Goal: Task Accomplishment & Management: Complete application form

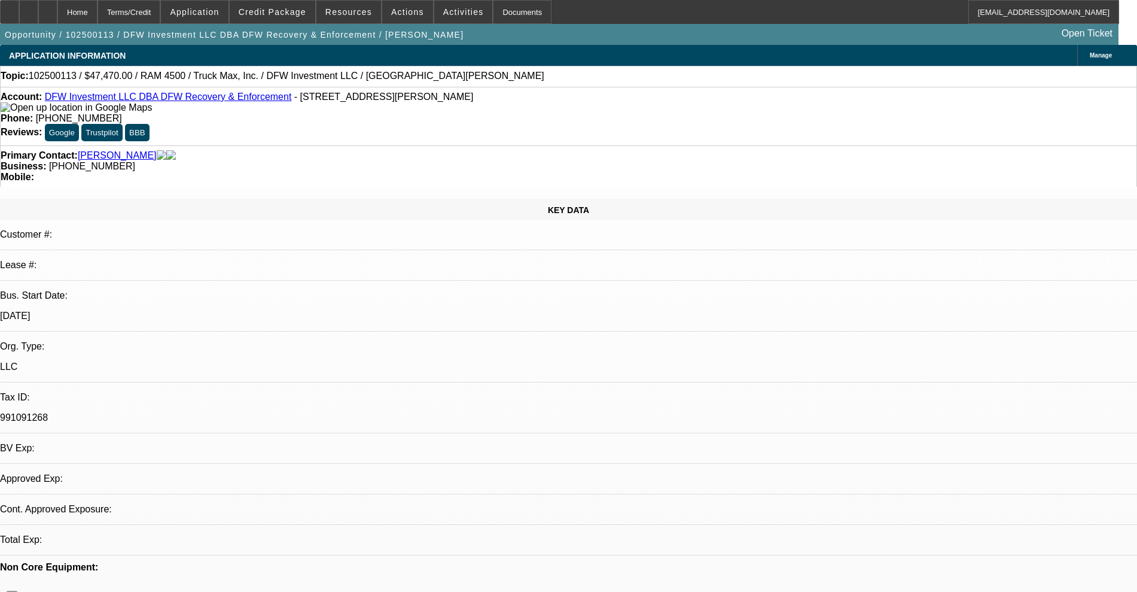
select select "0"
select select "2"
select select "0"
select select "6"
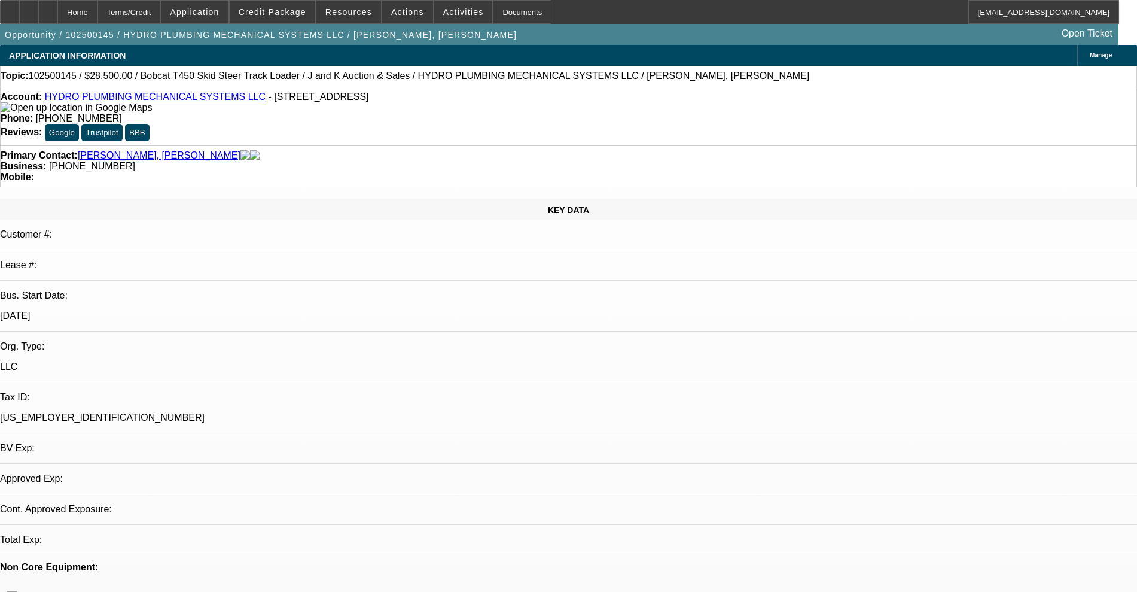
select select "0"
select select "2"
select select "0"
select select "6"
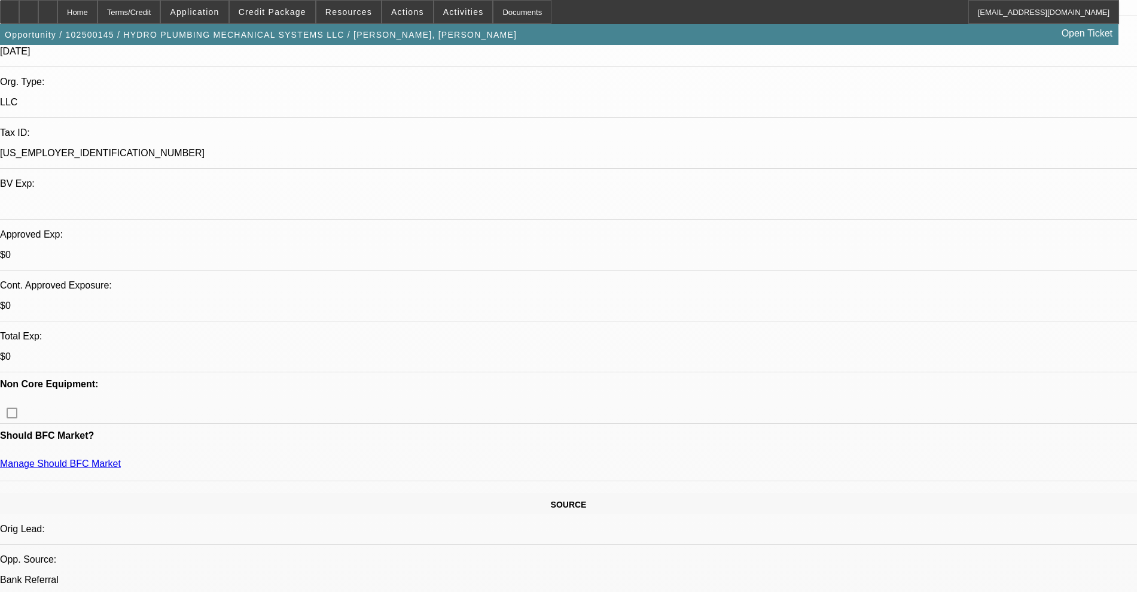
scroll to position [299, 0]
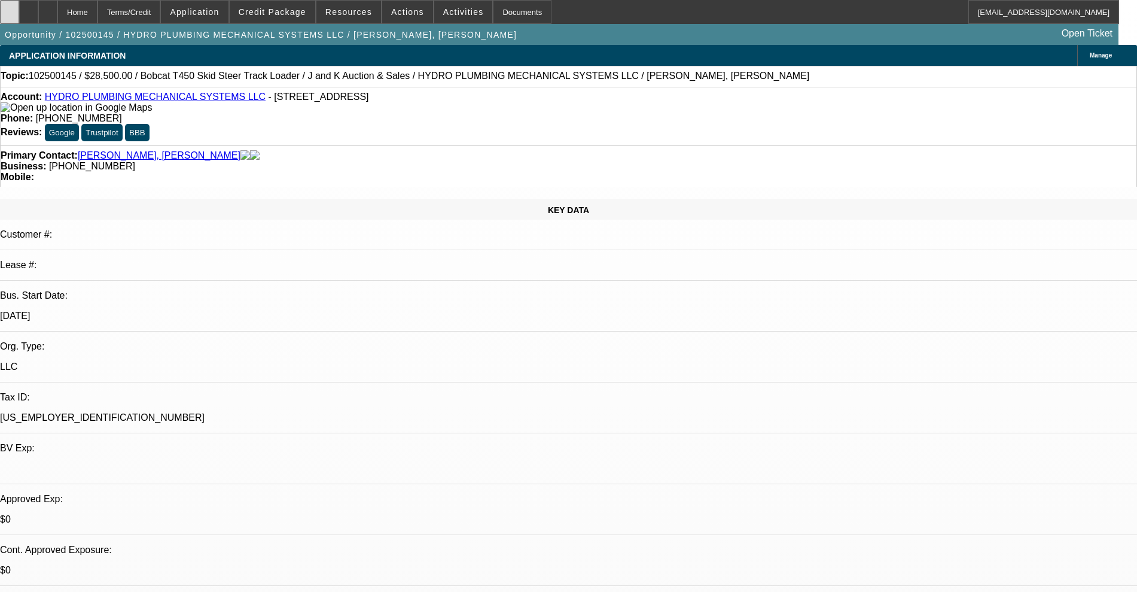
click at [17, 8] on div at bounding box center [9, 12] width 19 height 24
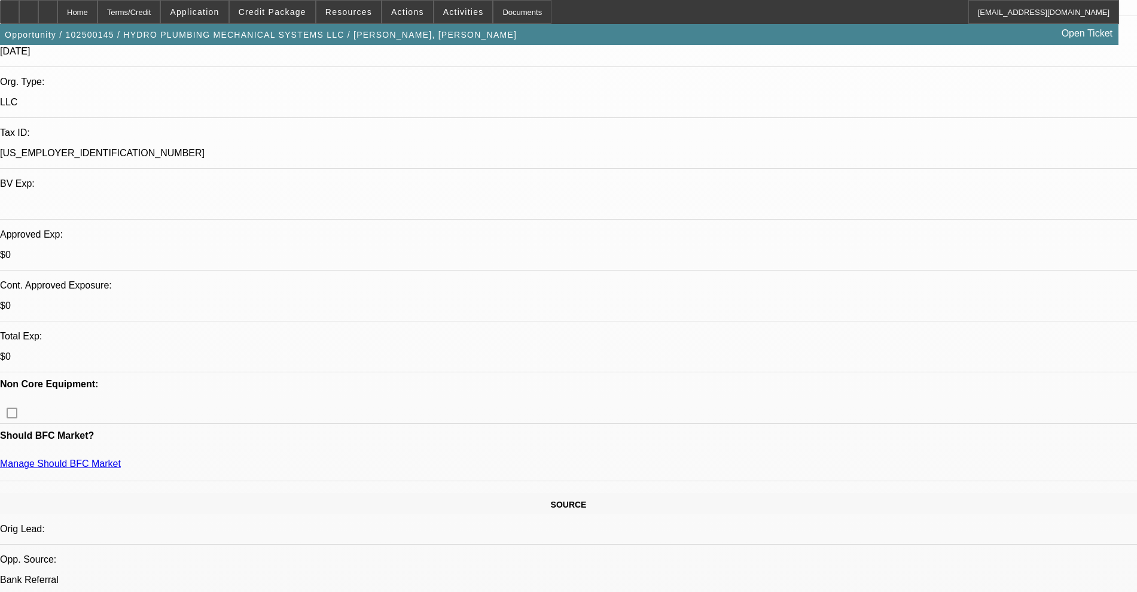
scroll to position [299, 0]
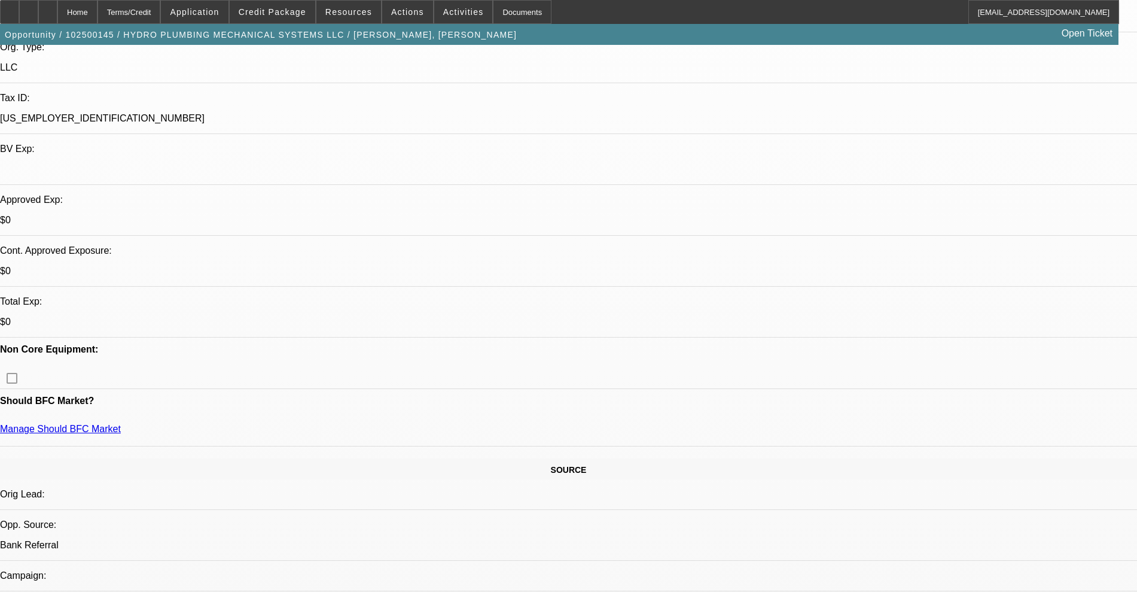
click at [279, 8] on span "Credit Package" at bounding box center [273, 12] width 68 height 10
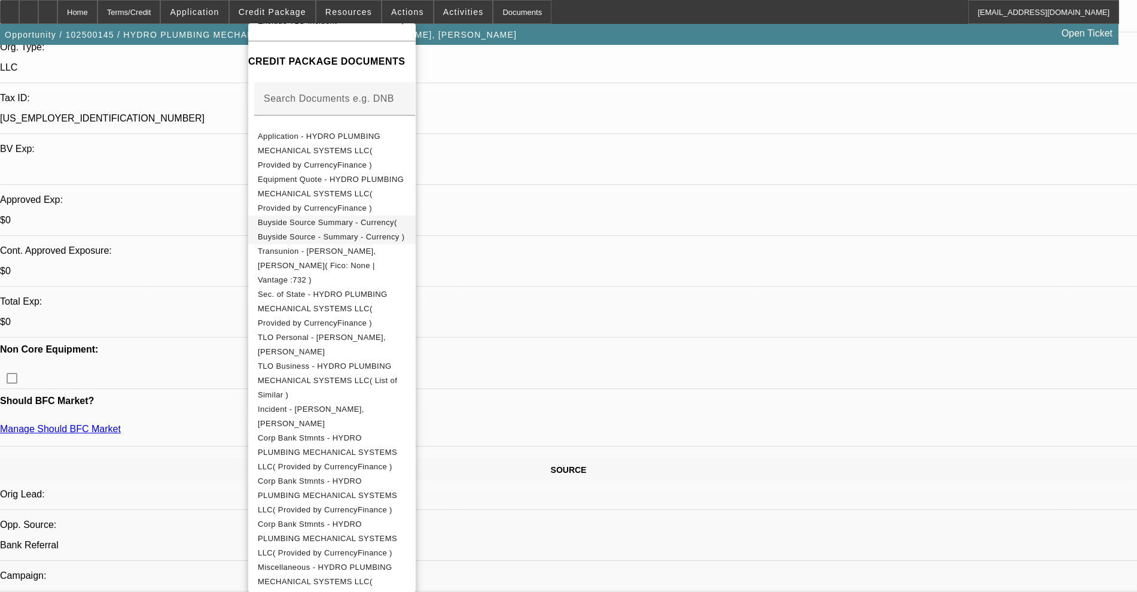
scroll to position [0, 0]
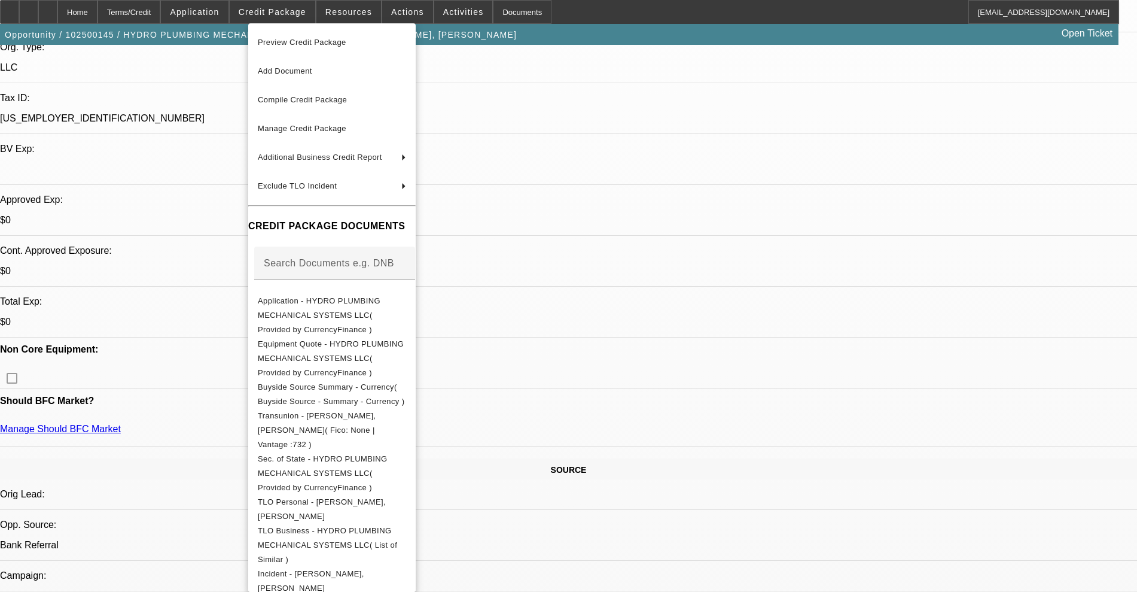
click at [160, 106] on div at bounding box center [568, 296] width 1137 height 592
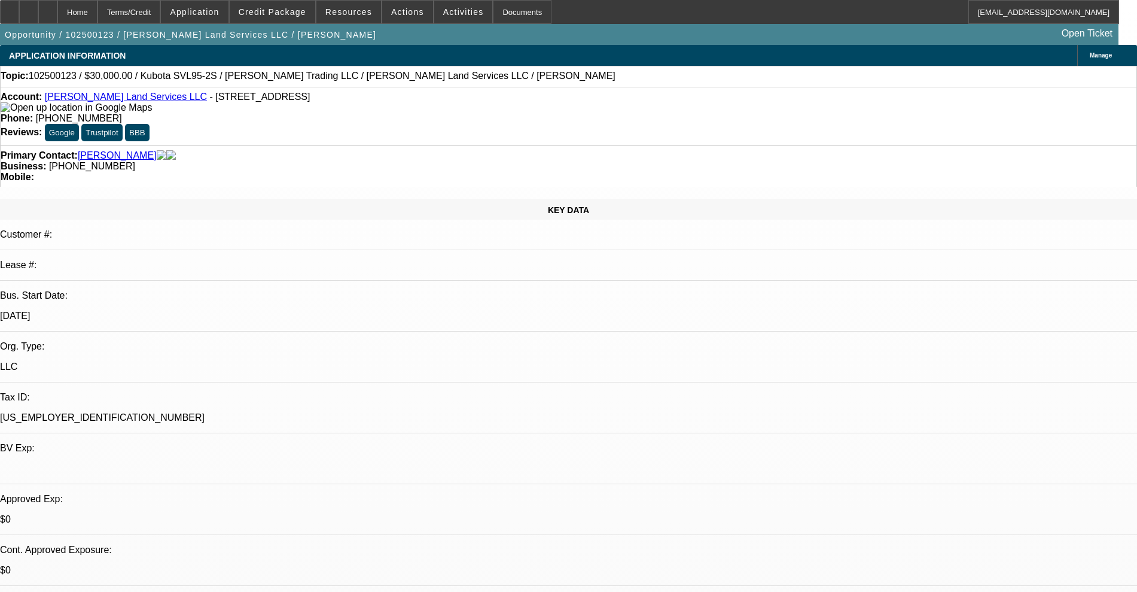
select select "0"
select select "2"
select select "0"
select select "6"
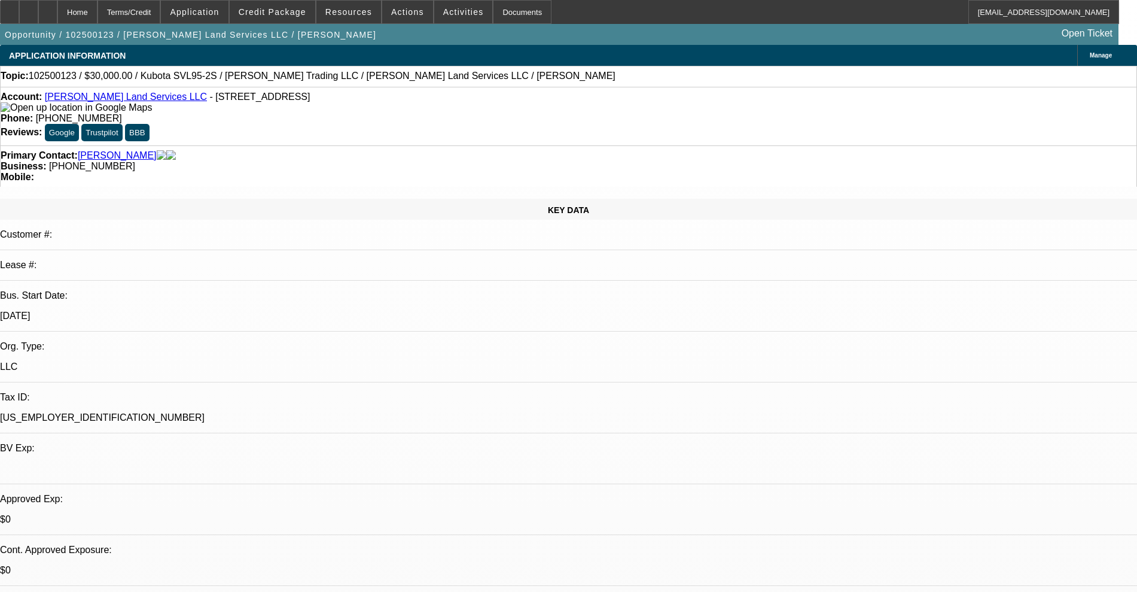
select select "0.1"
select select "2"
select select "0"
select select "6"
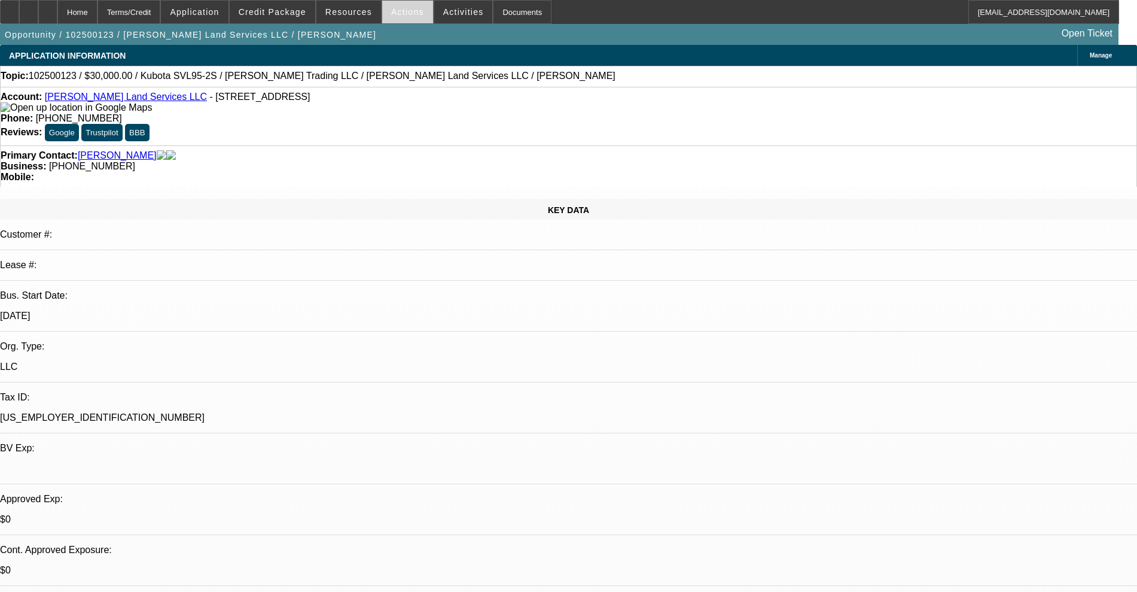
click at [399, 12] on span "Actions" at bounding box center [407, 12] width 33 height 10
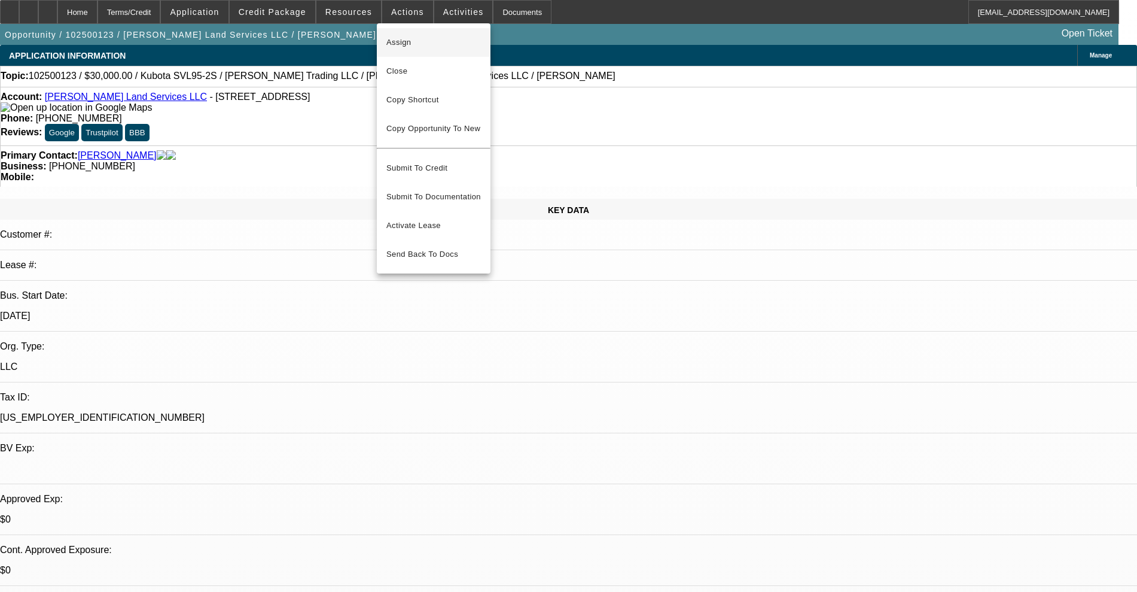
click at [402, 44] on span "Assign" at bounding box center [433, 42] width 95 height 14
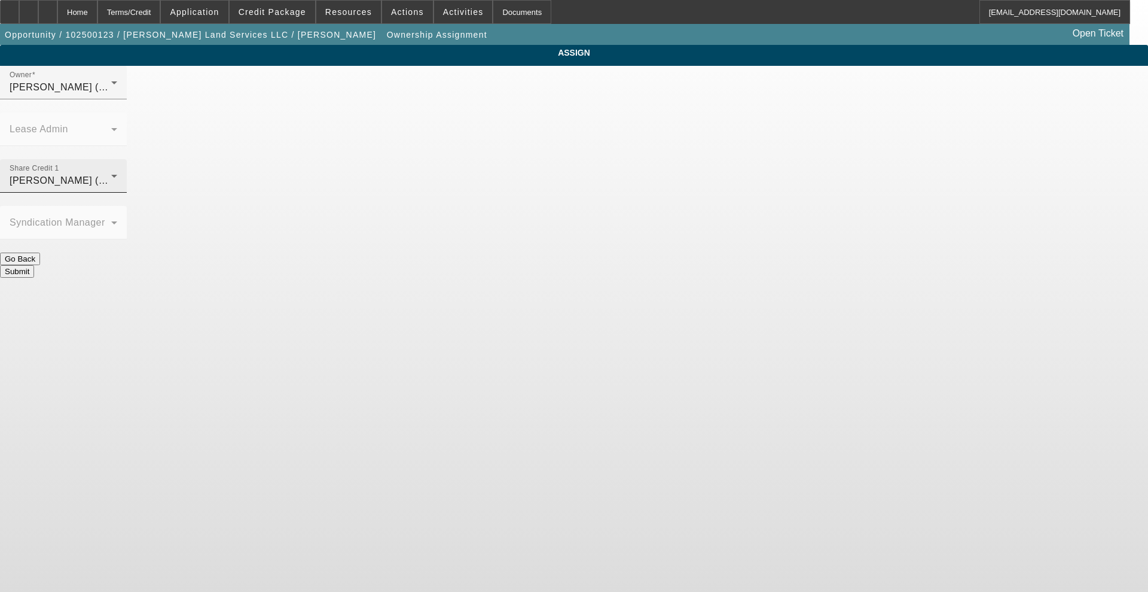
click at [129, 175] on span "O'Connor, Kevin (Lvl 19)" at bounding box center [70, 180] width 120 height 10
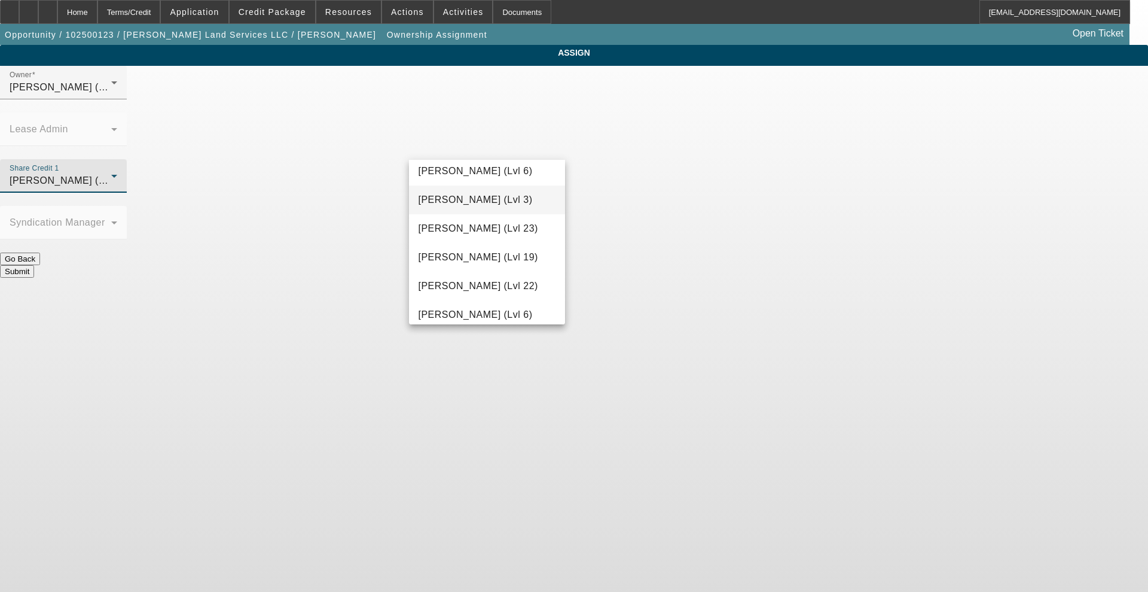
click at [485, 207] on span "Richards, Stephanie (Lvl 3)" at bounding box center [476, 200] width 114 height 14
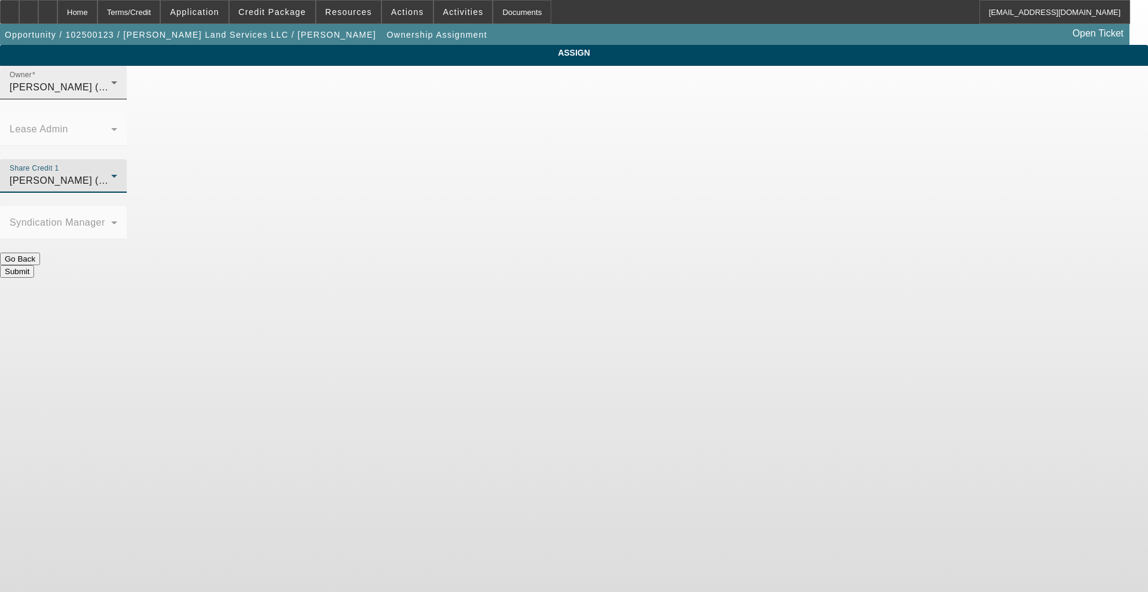
click at [124, 92] on span "Richards, Stephanie (Lvl 3)" at bounding box center [67, 87] width 114 height 10
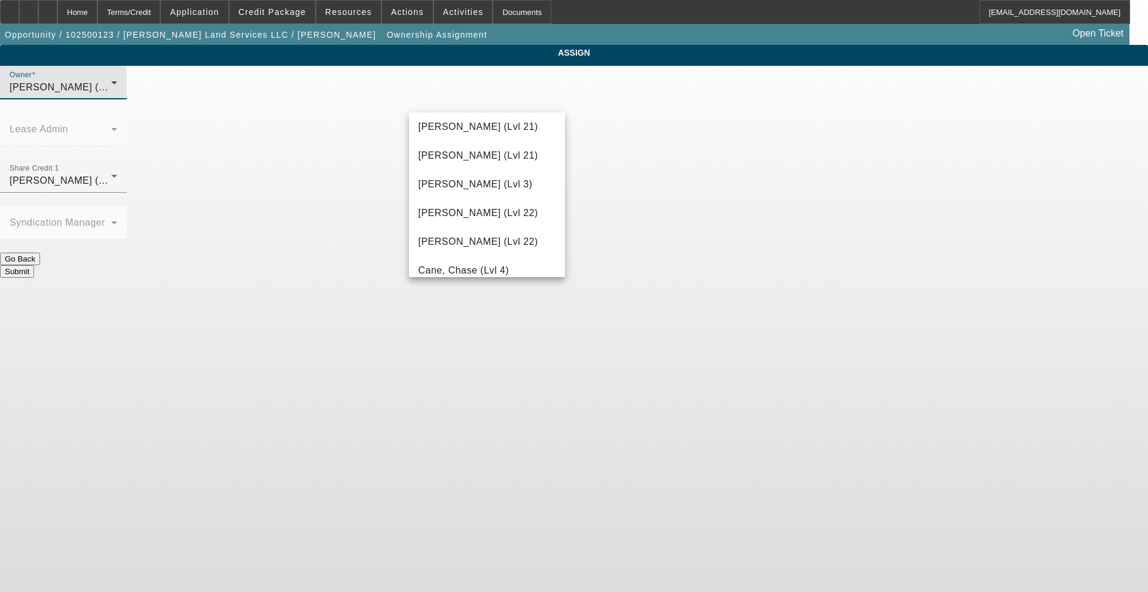
scroll to position [34, 0]
click at [287, 153] on div at bounding box center [574, 296] width 1148 height 592
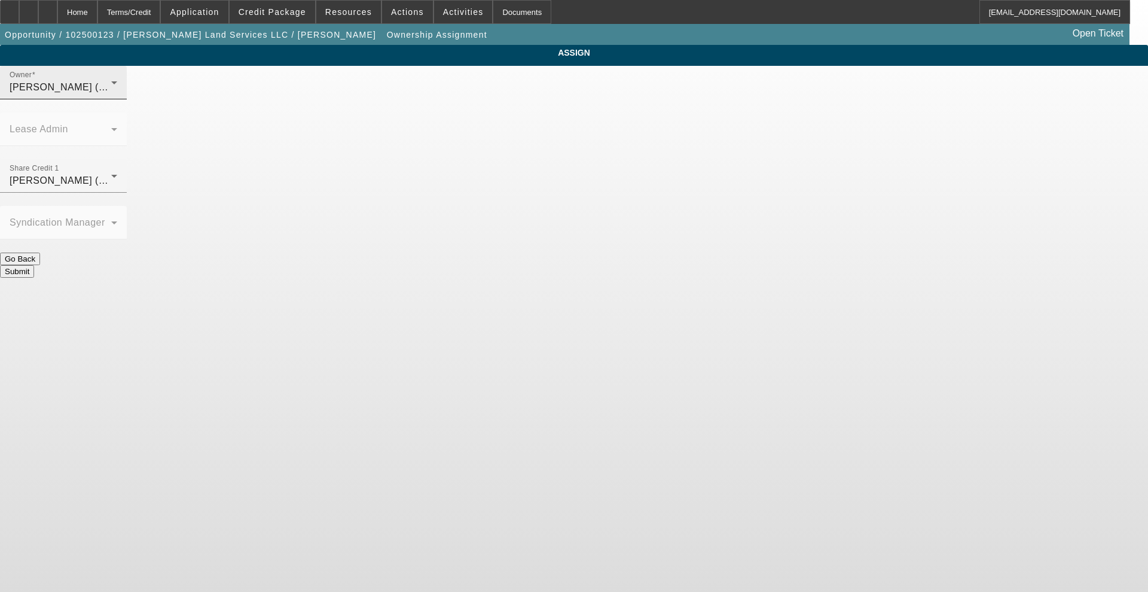
click at [124, 92] on span "Richards, Stephanie (Lvl 3)" at bounding box center [67, 87] width 114 height 10
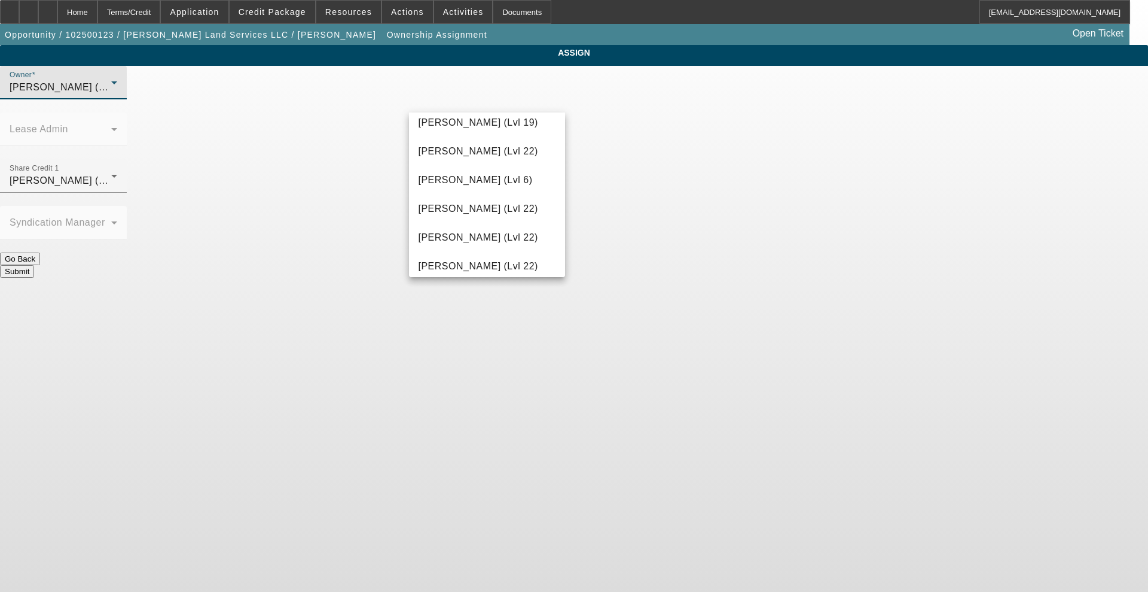
scroll to position [1380, 0]
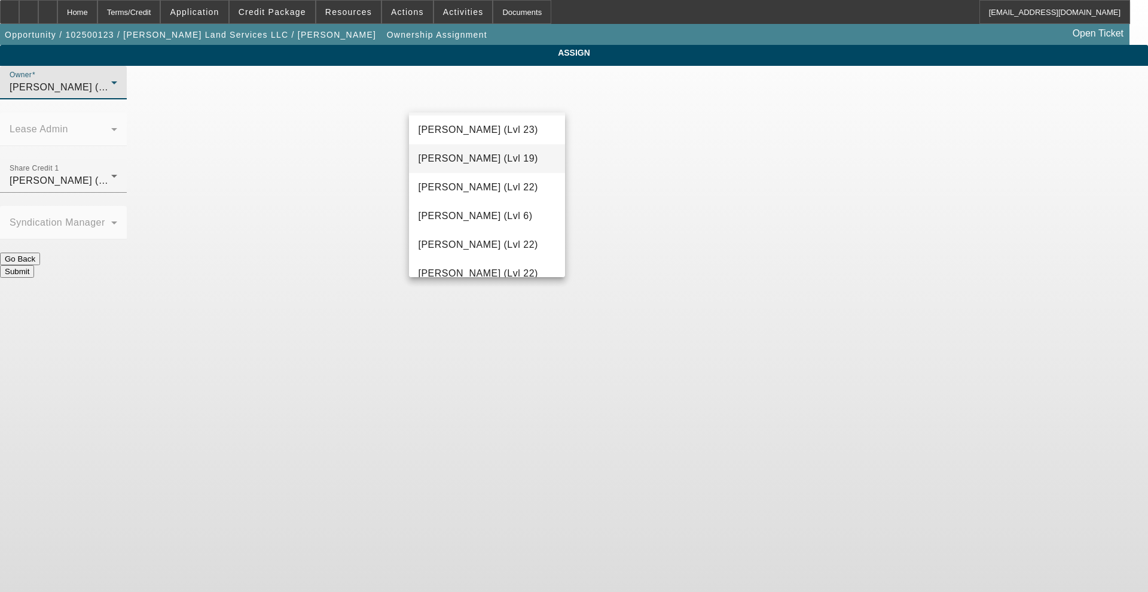
click at [480, 166] on span "Rustebakke, Aaron (Lvl 19)" at bounding box center [479, 158] width 120 height 14
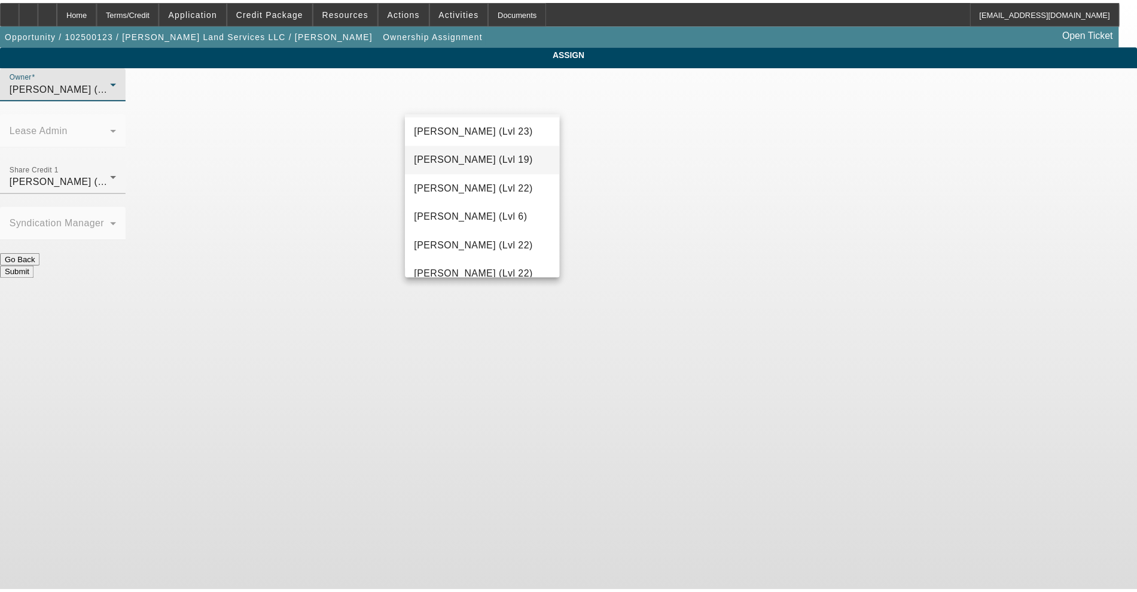
scroll to position [0, 0]
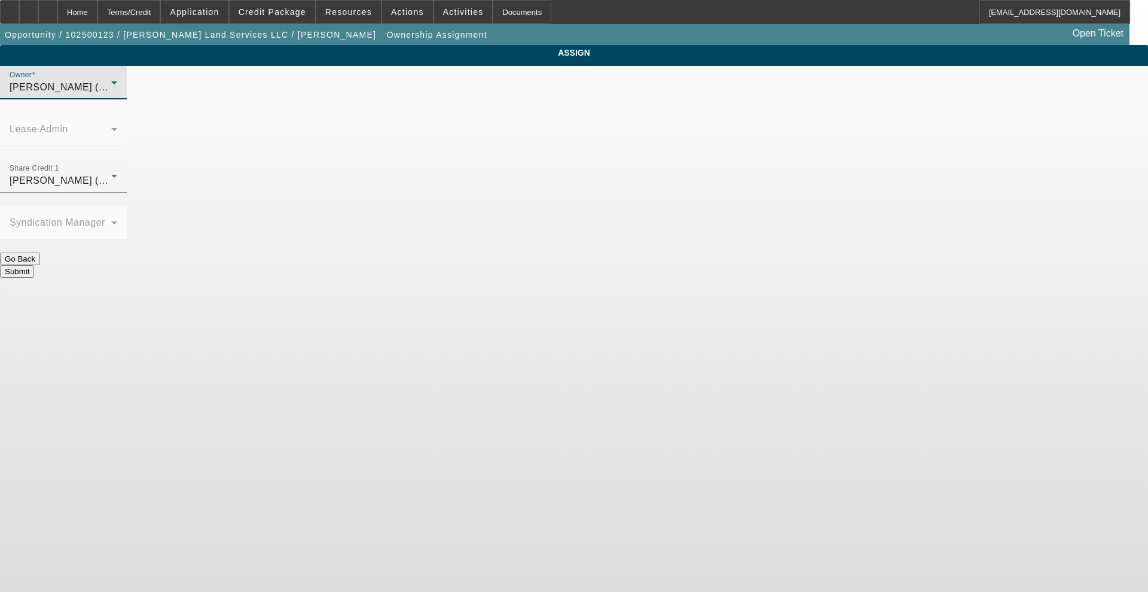
click at [34, 265] on button "Submit" at bounding box center [17, 271] width 34 height 13
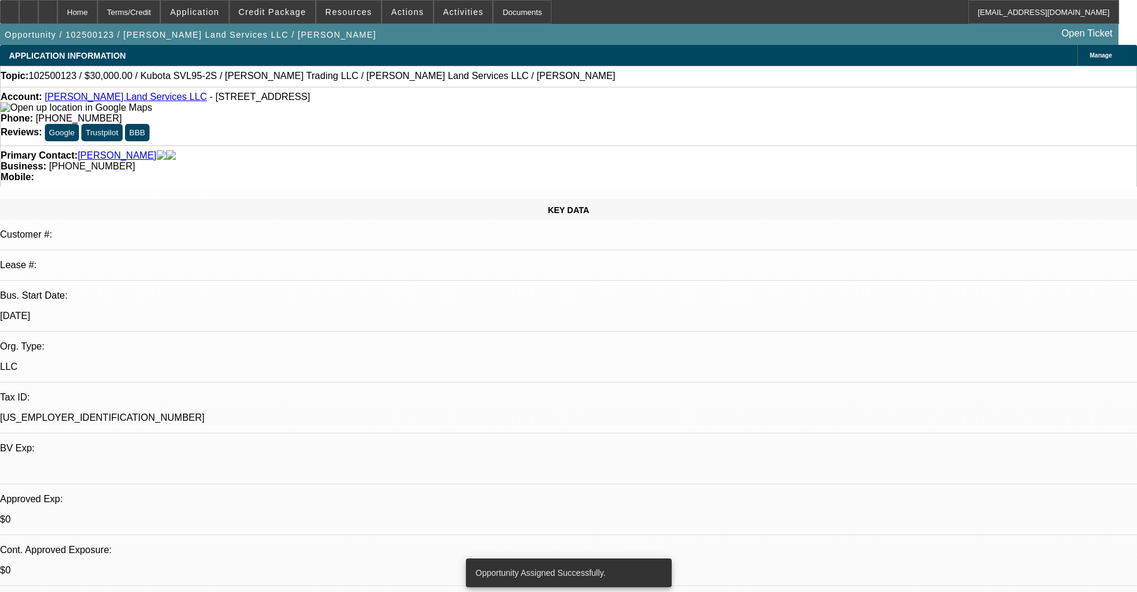
select select "0"
select select "2"
select select "0"
select select "6"
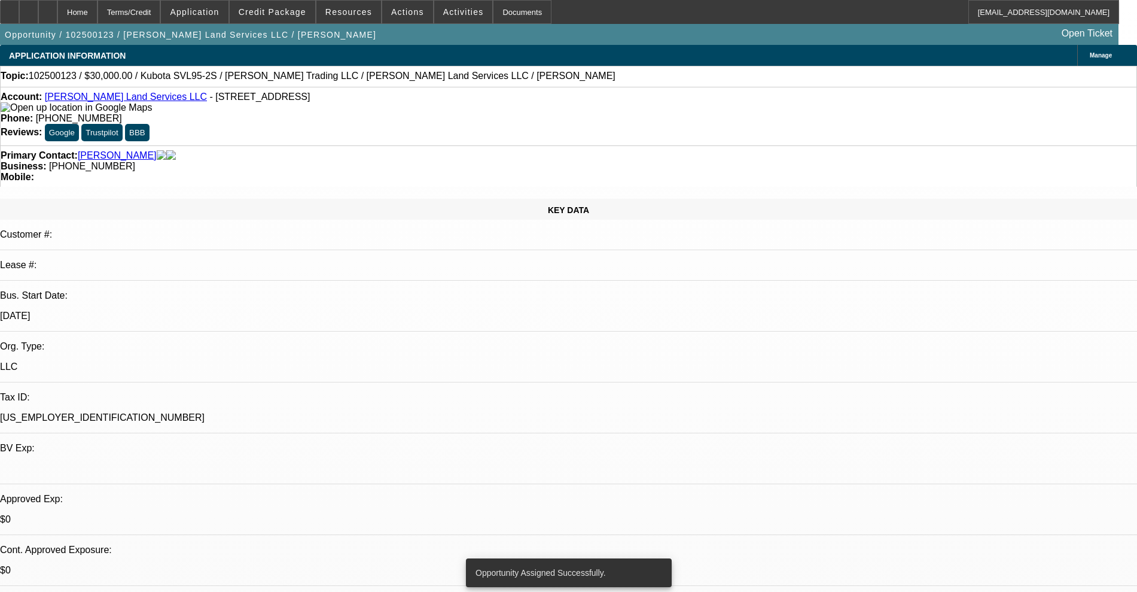
select select "0.1"
select select "2"
select select "0"
select select "6"
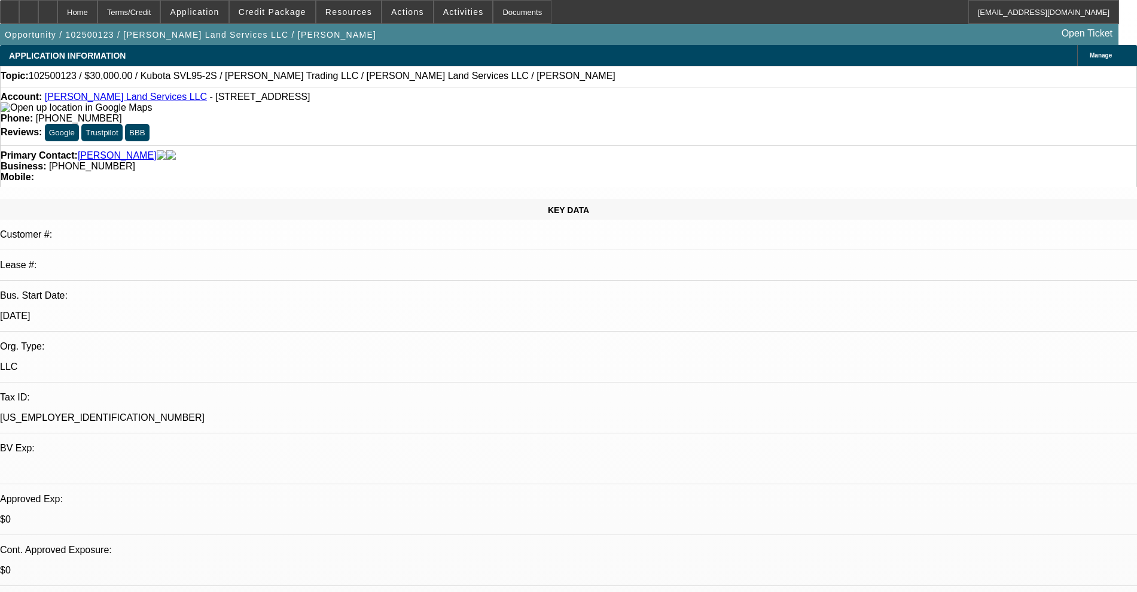
click at [19, 19] on div at bounding box center [9, 12] width 19 height 24
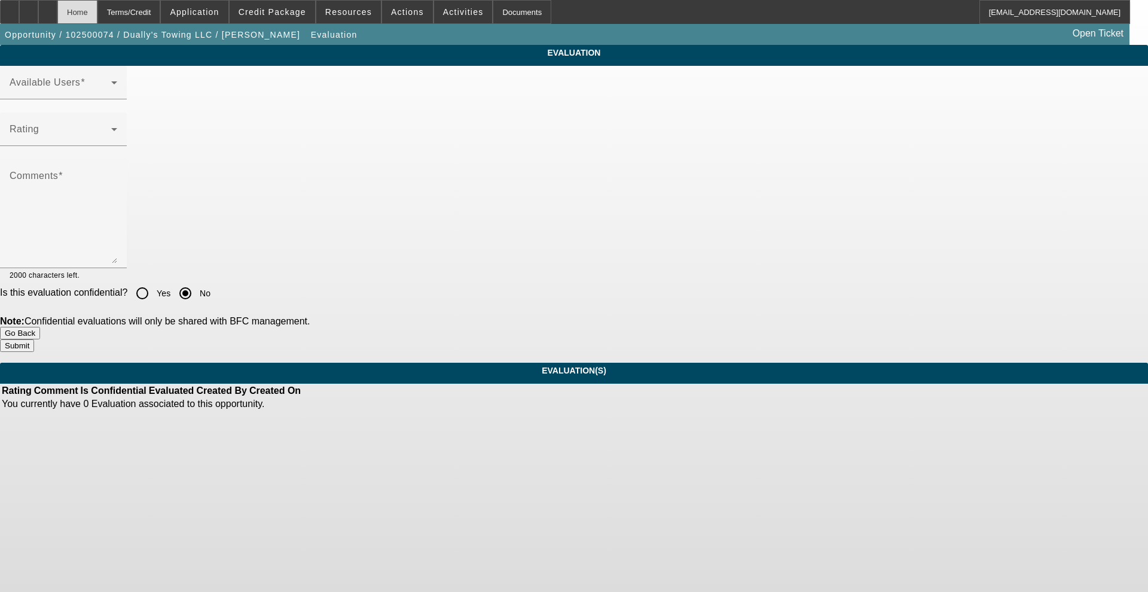
click at [98, 9] on div "Home" at bounding box center [77, 12] width 40 height 24
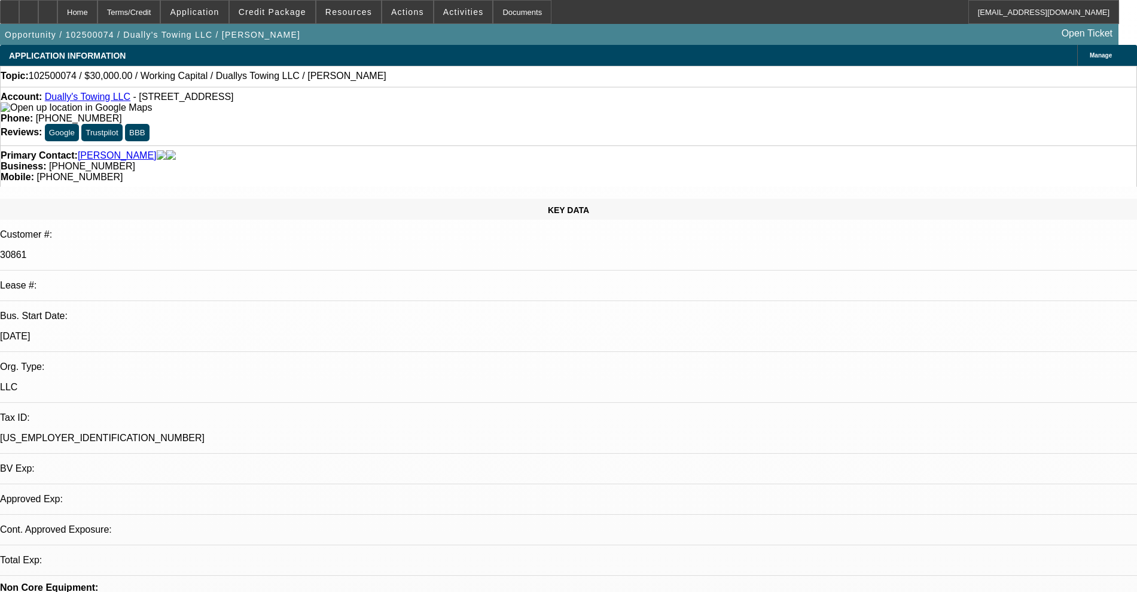
select select "0"
select select "2"
select select "0"
select select "6"
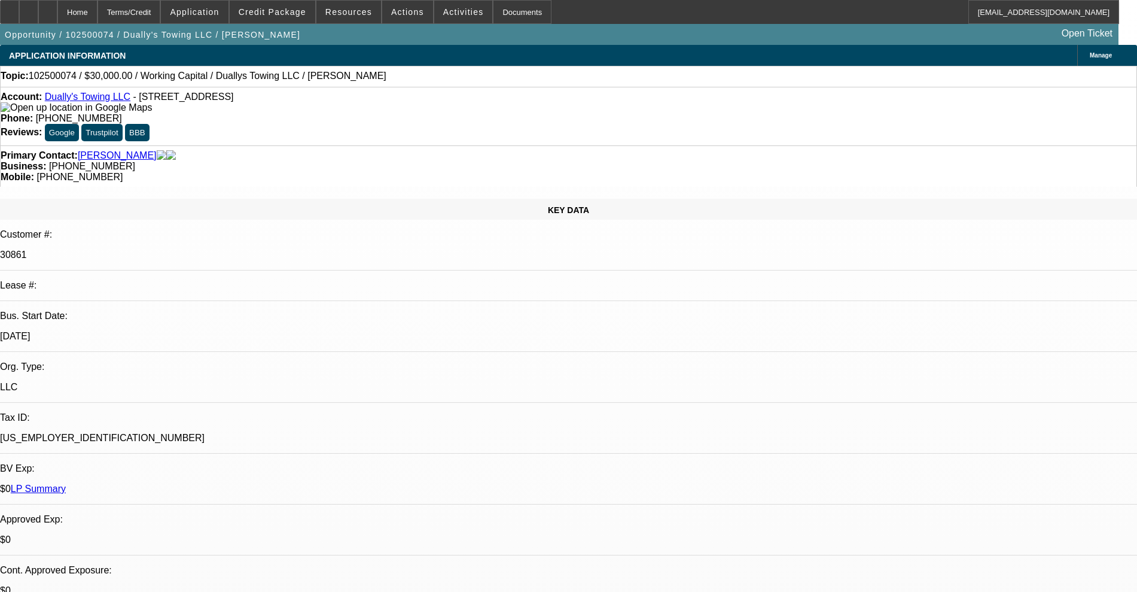
click at [87, 98] on link "Dually's Towing LLC" at bounding box center [88, 97] width 86 height 10
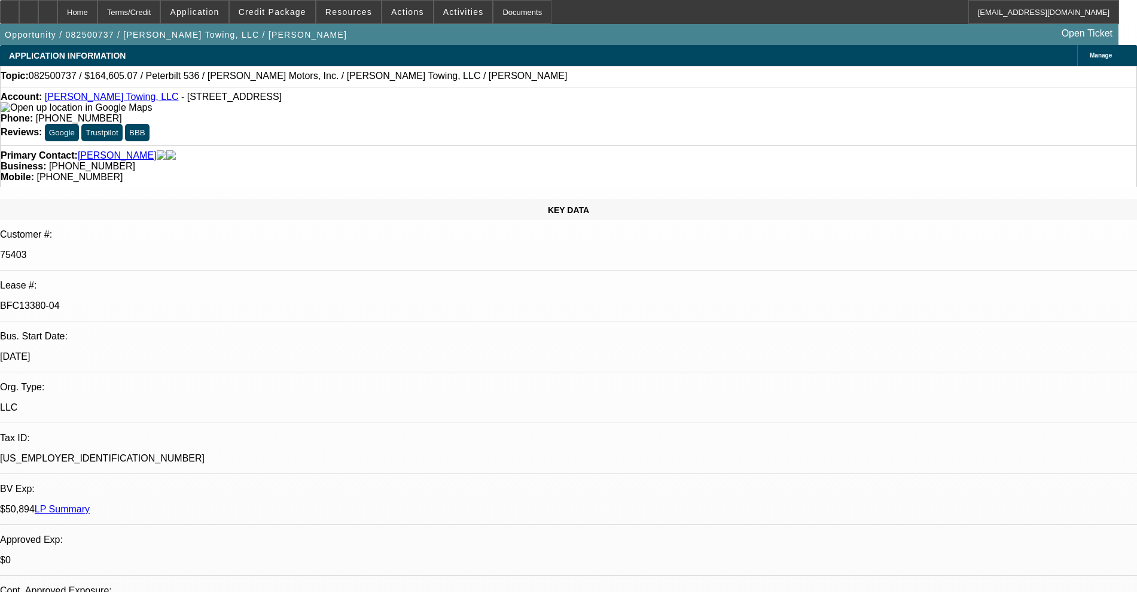
select select "0"
select select "2"
select select "0"
select select "6"
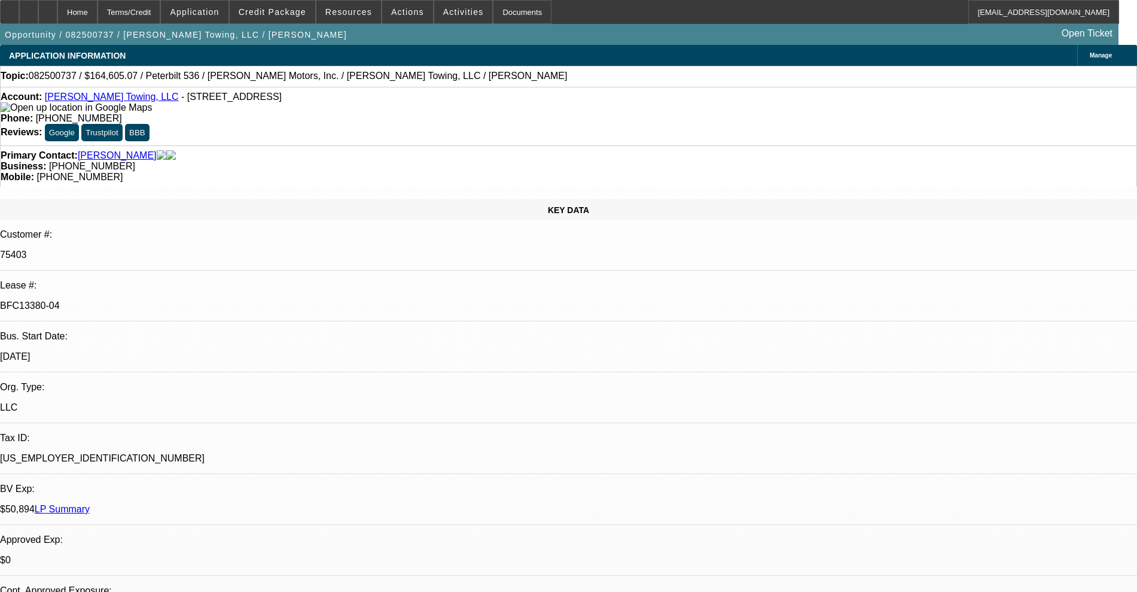
select select "0"
select select "2"
select select "0"
select select "6"
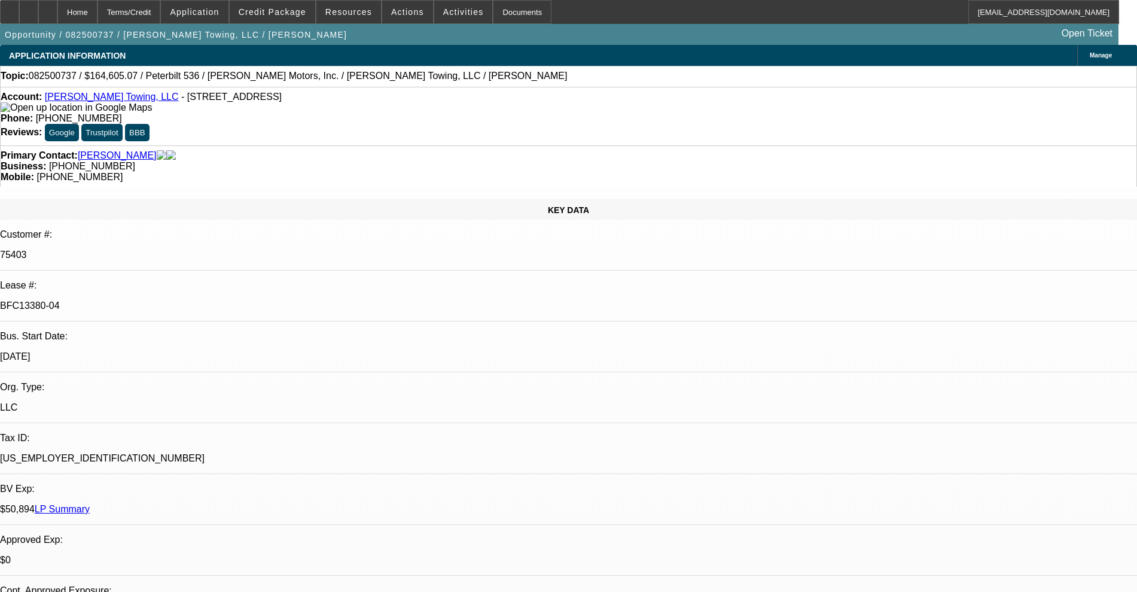
select select "0"
select select "6"
select select "0"
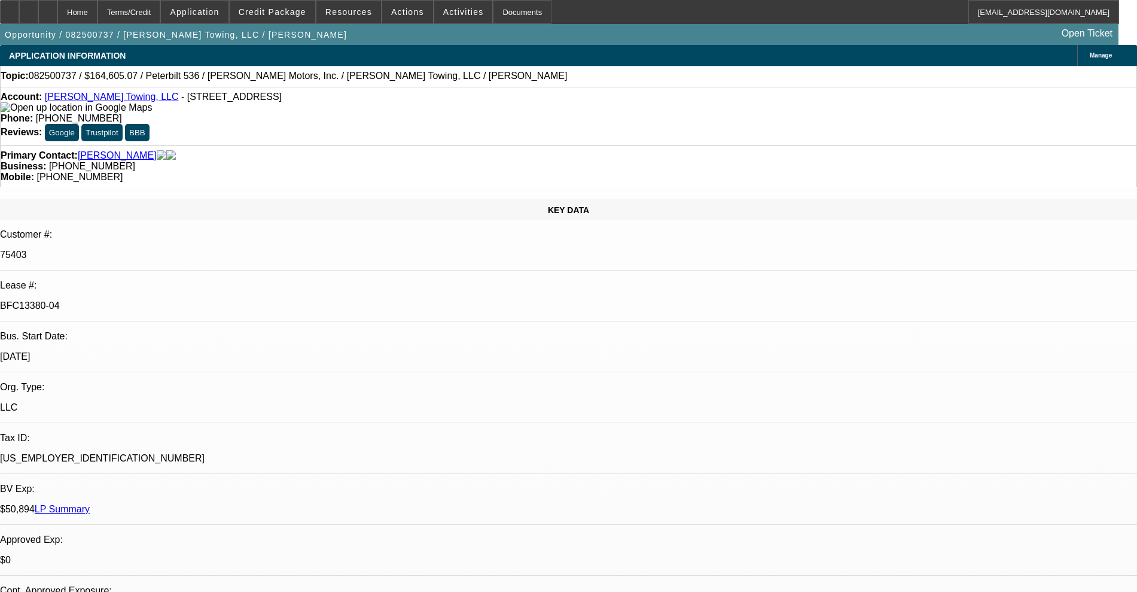
select select "0"
select select "2"
select select "0"
select select "6"
click at [87, 98] on link "[PERSON_NAME] Towing, LLC" at bounding box center [112, 97] width 134 height 10
